Goal: Task Accomplishment & Management: Use online tool/utility

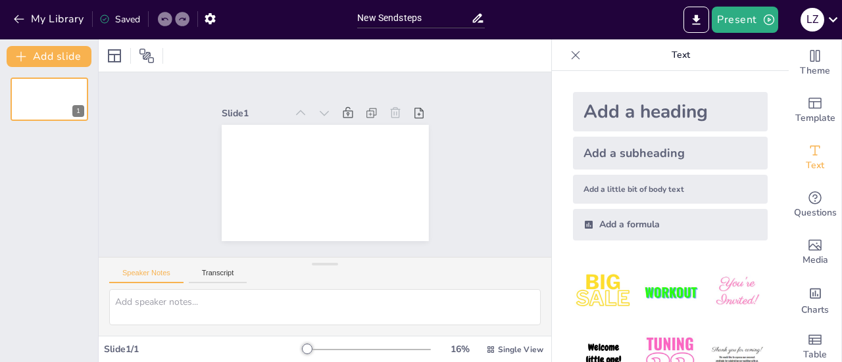
click at [634, 116] on div "Add a heading" at bounding box center [670, 111] width 195 height 39
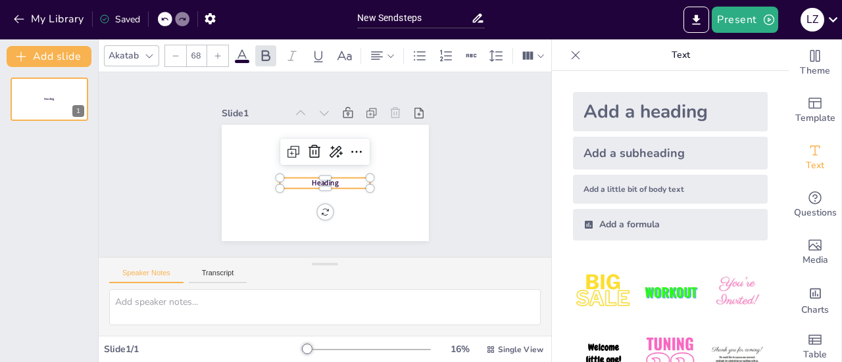
click at [330, 136] on div "Heading" at bounding box center [329, 125] width 206 height 22
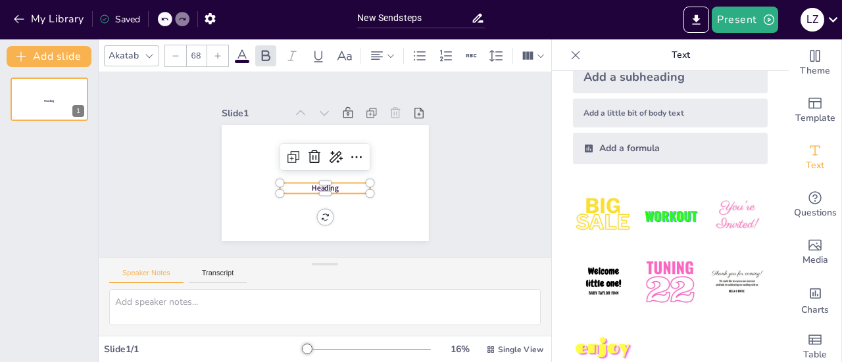
scroll to position [108, 0]
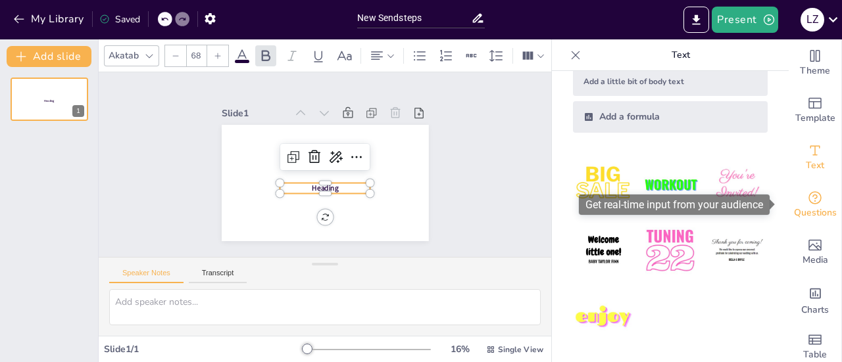
click at [816, 210] on span "Questions" at bounding box center [815, 213] width 43 height 14
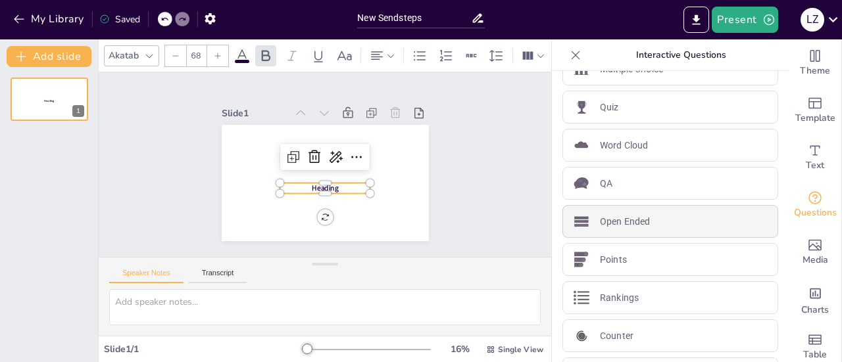
scroll to position [0, 0]
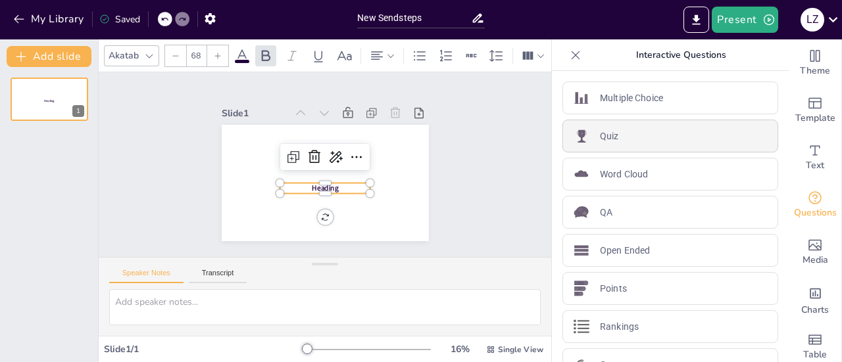
click at [629, 131] on div "Quiz" at bounding box center [670, 136] width 216 height 33
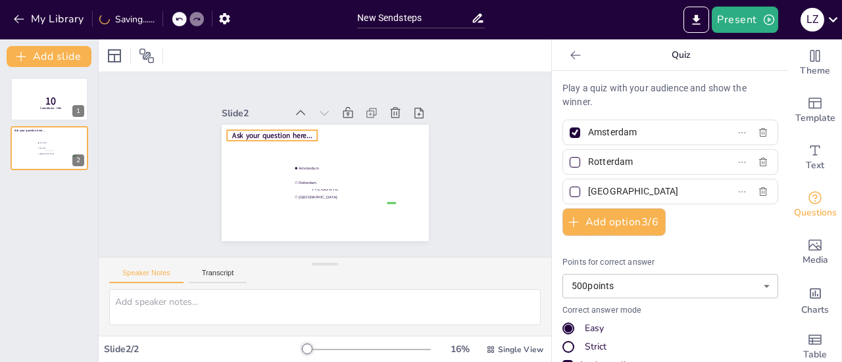
click at [272, 131] on div "Heading Ask your question here... false | editor [GEOGRAPHIC_DATA] [GEOGRAPHIC_…" at bounding box center [329, 125] width 206 height 22
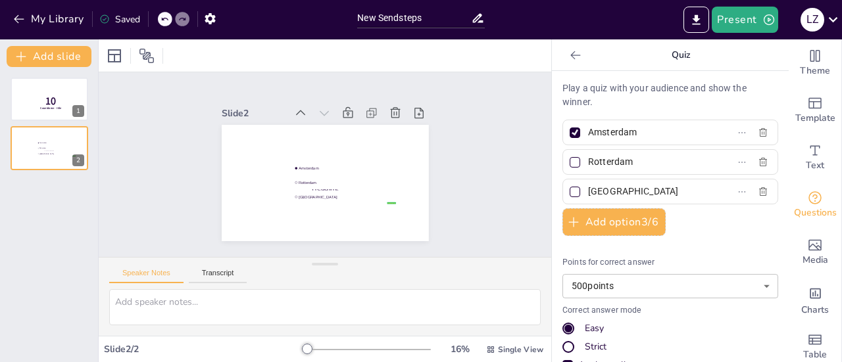
click at [620, 148] on div "Play a quiz with your audience and show the winner. [GEOGRAPHIC_DATA] [GEOGRAPH…" at bounding box center [670, 284] width 216 height 404
click at [638, 132] on input "Amsterdam" at bounding box center [649, 132] width 122 height 19
click at [567, 45] on div at bounding box center [575, 55] width 21 height 21
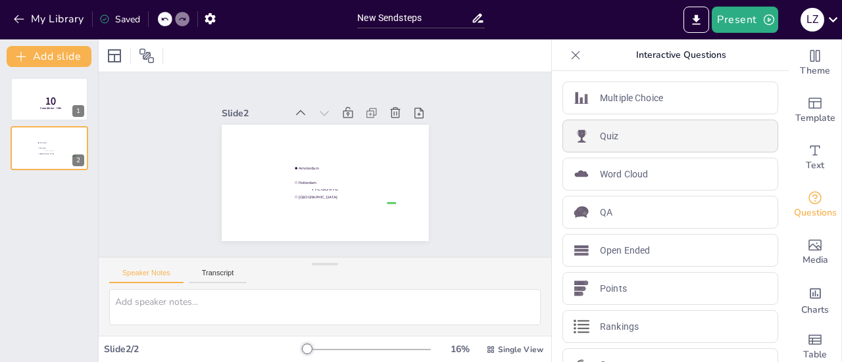
click at [584, 123] on div "Quiz" at bounding box center [670, 136] width 216 height 33
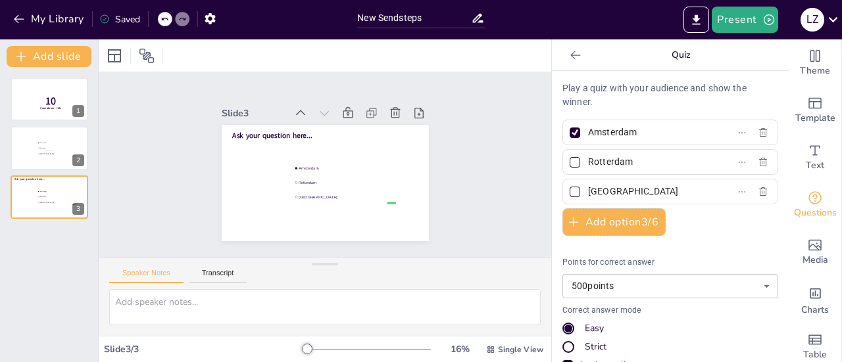
click at [617, 92] on p "Play a quiz with your audience and show the winner." at bounding box center [670, 96] width 216 height 28
click at [605, 85] on p "Play a quiz with your audience and show the winner." at bounding box center [670, 96] width 216 height 28
click at [169, 299] on textarea at bounding box center [325, 307] width 432 height 36
type textarea "d"
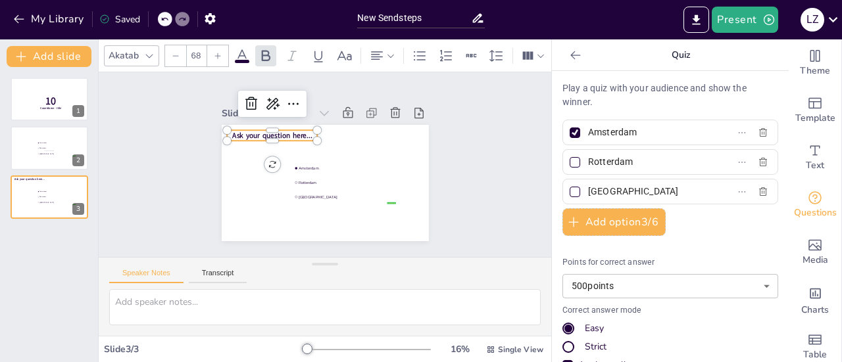
click at [245, 131] on span "Ask your question here..." at bounding box center [279, 125] width 80 height 26
click at [806, 161] on span "Text" at bounding box center [815, 166] width 18 height 14
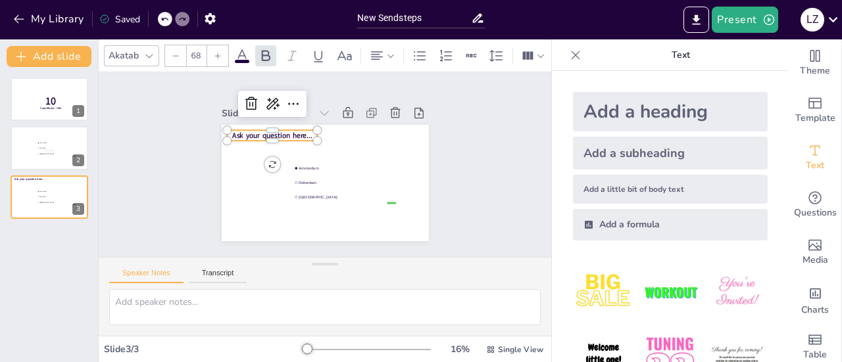
click at [671, 109] on div "Add a heading" at bounding box center [670, 111] width 195 height 39
type input "68"
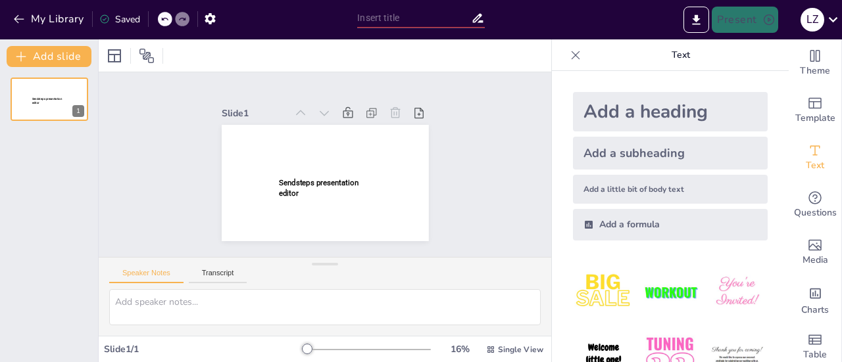
type input "New Sendsteps"
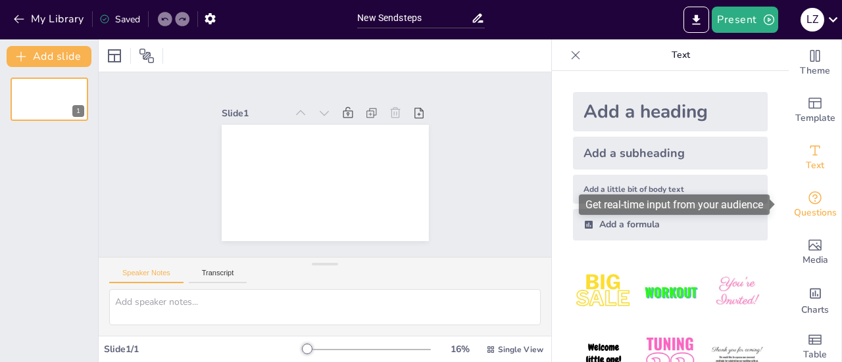
click at [810, 208] on span "Questions" at bounding box center [815, 213] width 43 height 14
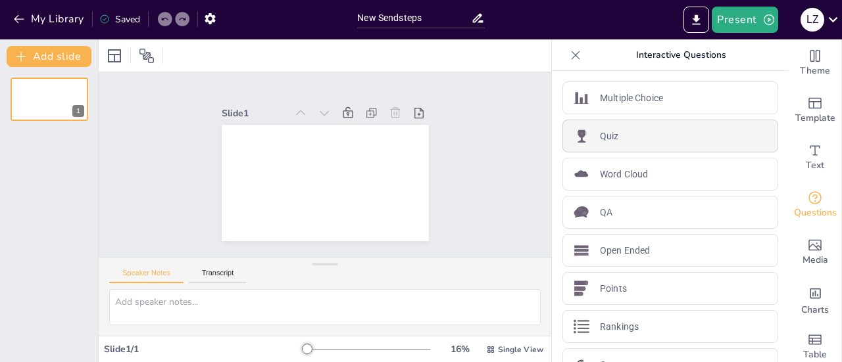
click at [648, 130] on div "Quiz" at bounding box center [670, 136] width 216 height 33
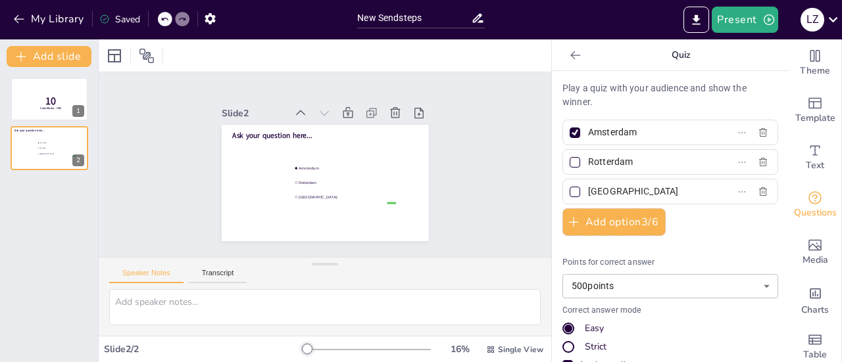
click at [647, 71] on div "Play a quiz with your audience and show the winner. [GEOGRAPHIC_DATA] [GEOGRAPH…" at bounding box center [670, 216] width 237 height 291
drag, startPoint x: 660, startPoint y: 58, endPoint x: 658, endPoint y: 70, distance: 12.8
click at [660, 59] on p "Quiz" at bounding box center [680, 55] width 189 height 32
click at [645, 106] on p "Play a quiz with your audience and show the winner." at bounding box center [670, 96] width 216 height 28
click at [663, 95] on p "Play a quiz with your audience and show the winner." at bounding box center [670, 96] width 216 height 28
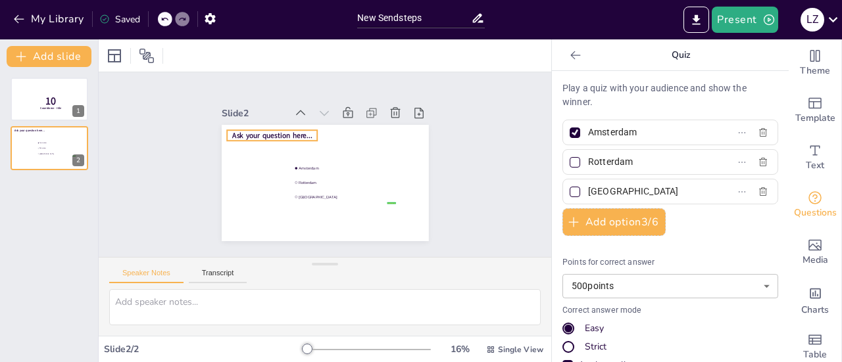
click at [270, 134] on span "Ask your question here..." at bounding box center [272, 135] width 80 height 10
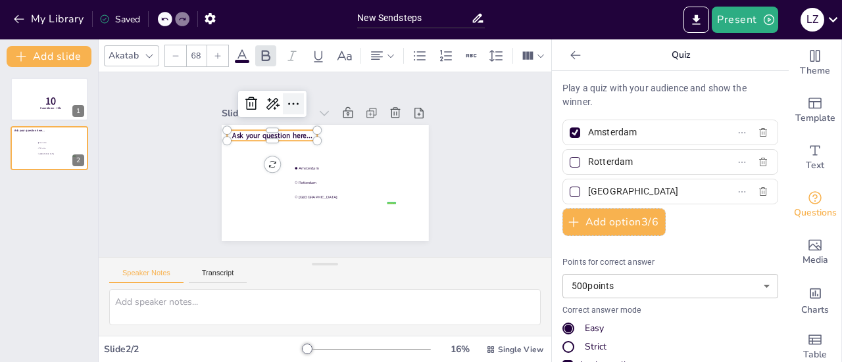
click at [285, 100] on icon at bounding box center [293, 104] width 16 height 16
click at [270, 99] on div at bounding box center [272, 103] width 21 height 21
click at [232, 131] on span "Ask your question here..." at bounding box center [272, 135] width 80 height 10
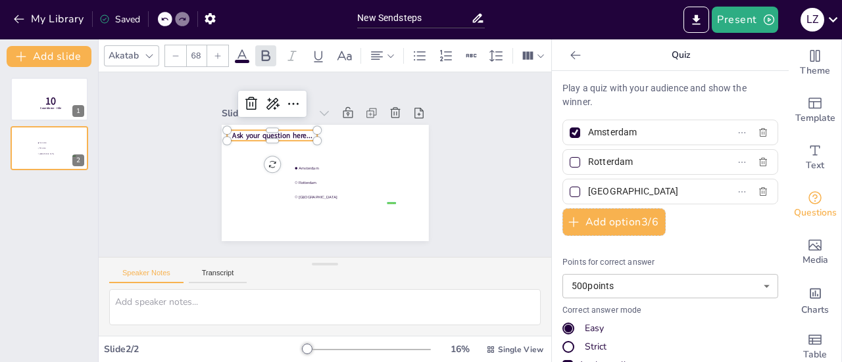
click at [238, 131] on span "Ask your question here..." at bounding box center [272, 135] width 80 height 10
click at [232, 134] on span "Ask your question here..." at bounding box center [272, 135] width 80 height 10
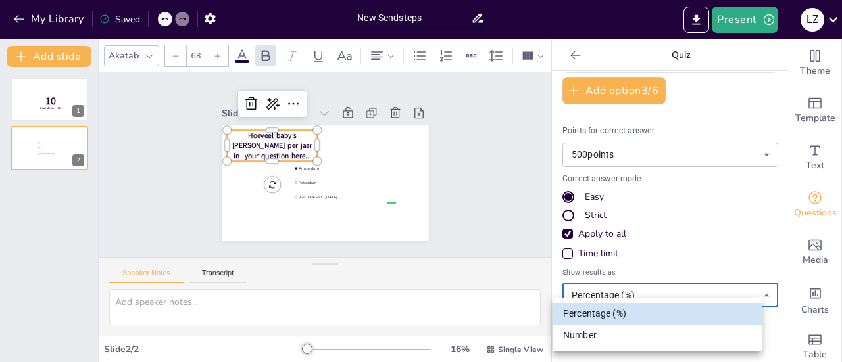
click at [680, 293] on body "My Library Saved New Sendsteps Present L Z Document fonts Akatab Popular fonts …" at bounding box center [421, 181] width 842 height 362
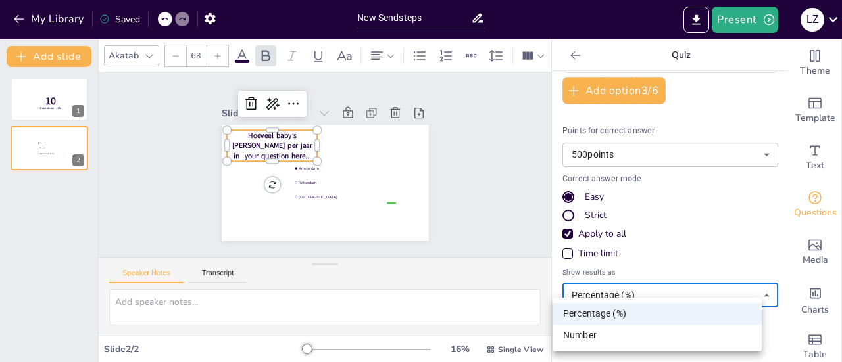
click at [680, 293] on div at bounding box center [421, 181] width 842 height 362
click at [678, 294] on body "My Library Saved New Sendsteps Present L Z Document fonts Akatab Popular fonts …" at bounding box center [421, 181] width 842 height 362
click at [623, 342] on li "Number" at bounding box center [657, 336] width 209 height 22
type input "number"
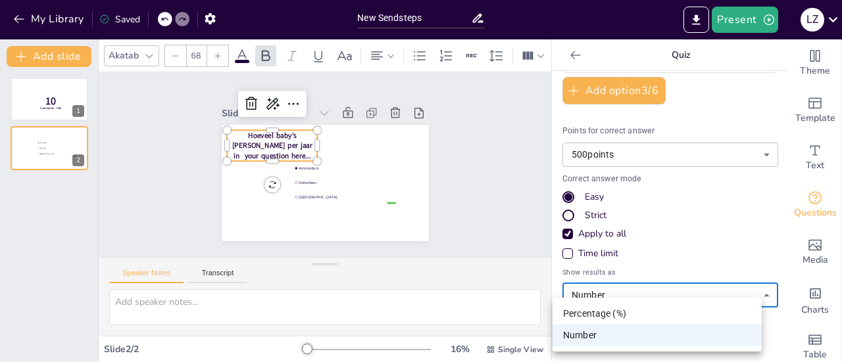
click at [587, 293] on body "My Library Saved New Sendsteps Present L Z Document fonts Akatab Popular fonts …" at bounding box center [421, 181] width 842 height 362
click at [587, 293] on div at bounding box center [421, 181] width 842 height 362
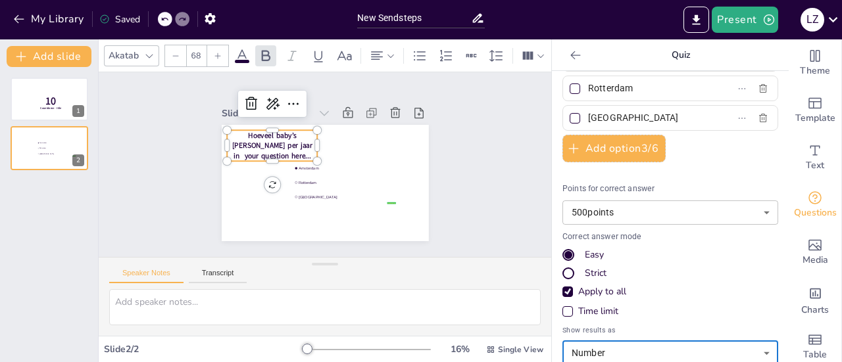
scroll to position [0, 0]
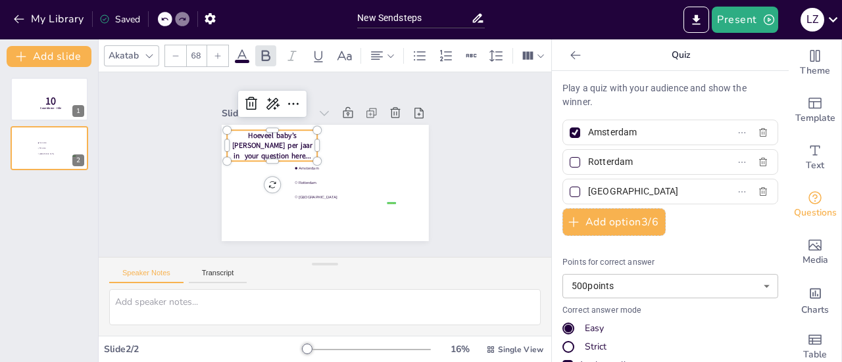
click at [570, 132] on div at bounding box center [575, 133] width 11 height 11
click at [588, 132] on input "Amsterdam" at bounding box center [649, 132] width 122 height 19
checkbox input "false"
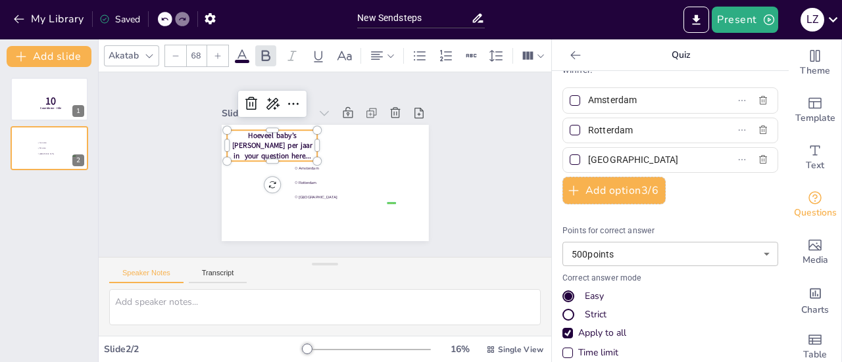
scroll to position [66, 0]
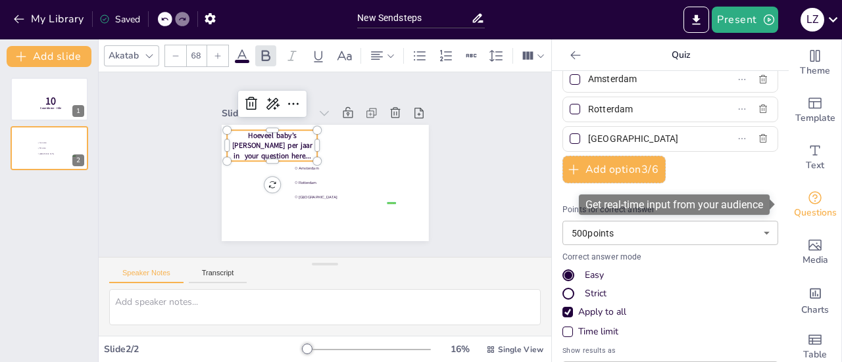
click at [808, 196] on icon "Get real-time input from your audience" at bounding box center [815, 198] width 16 height 16
